Goal: Transaction & Acquisition: Purchase product/service

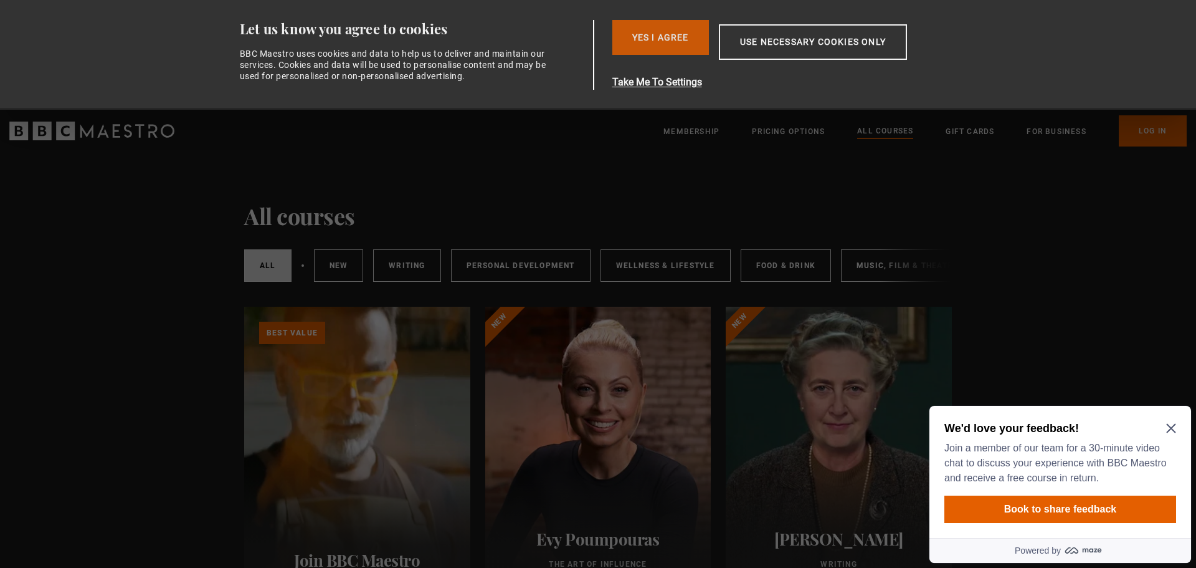
click at [629, 39] on button "Yes I Agree" at bounding box center [661, 37] width 97 height 35
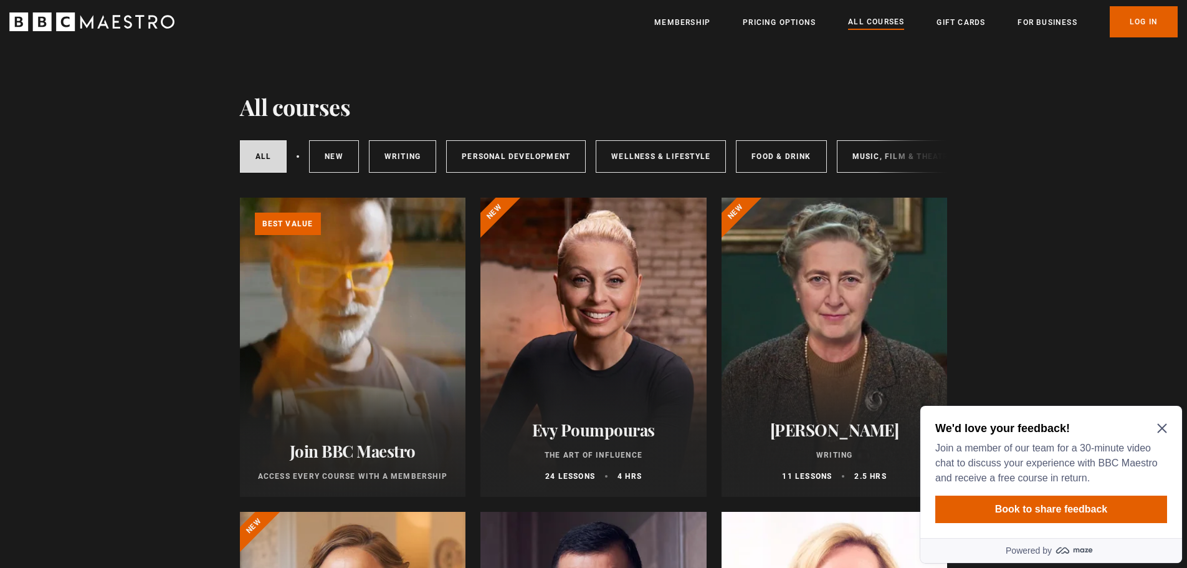
click at [1161, 424] on icon "Close Maze Prompt" at bounding box center [1162, 428] width 10 height 10
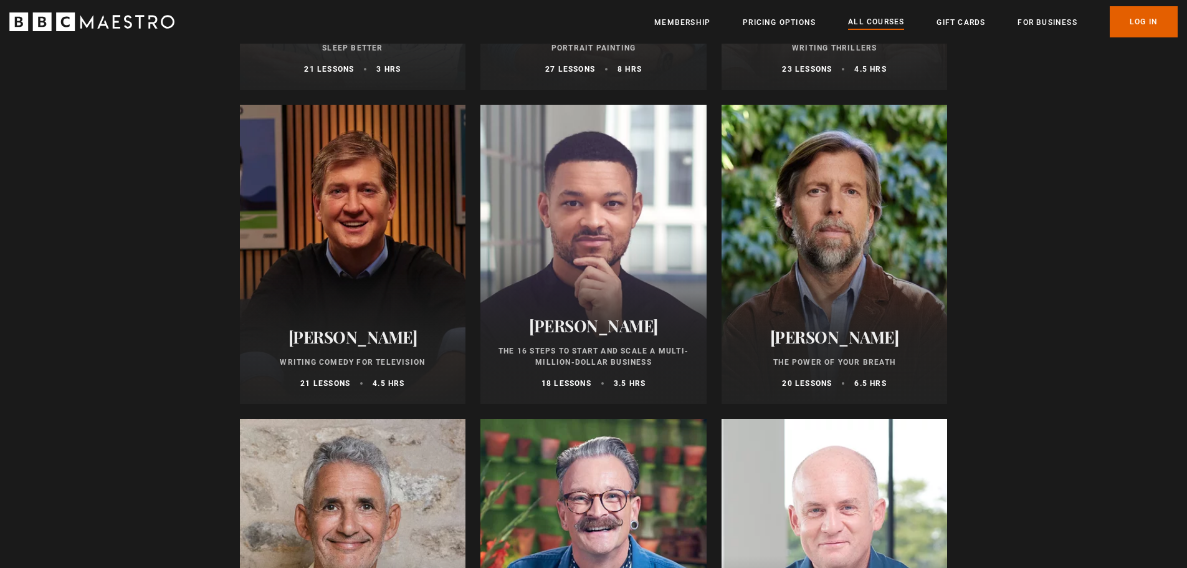
scroll to position [1620, 0]
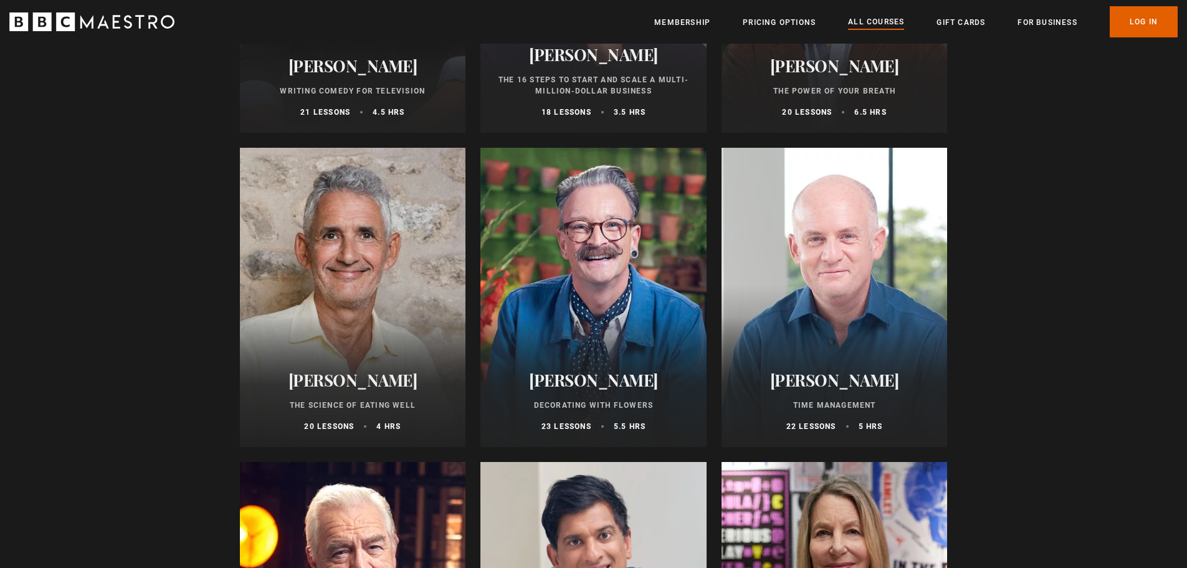
click at [628, 305] on div at bounding box center [593, 297] width 226 height 299
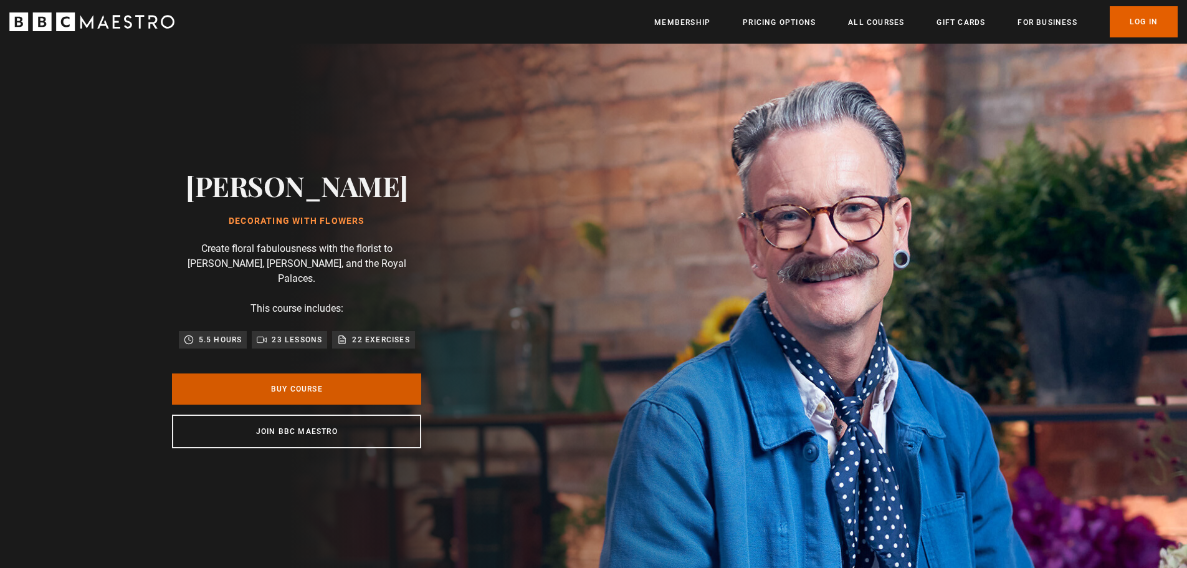
click at [306, 382] on link "Buy Course" at bounding box center [296, 388] width 249 height 31
